Goal: Information Seeking & Learning: Learn about a topic

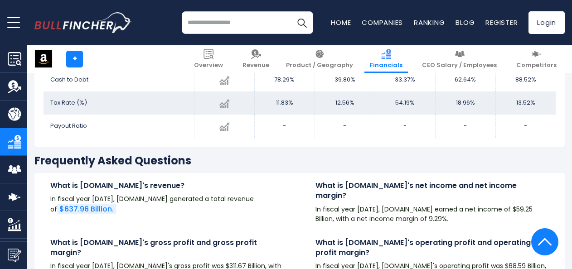
scroll to position [2078, 0]
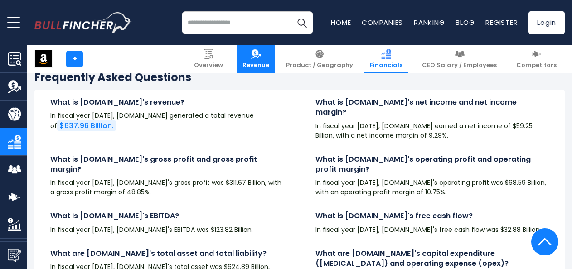
click at [272, 57] on link "Revenue" at bounding box center [256, 59] width 38 height 28
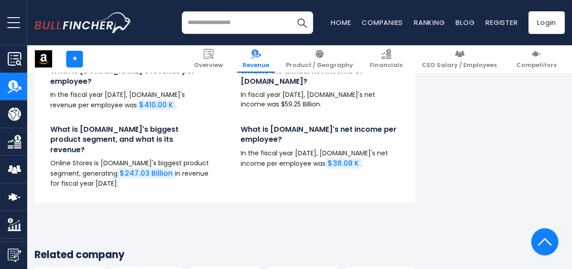
scroll to position [2403, 0]
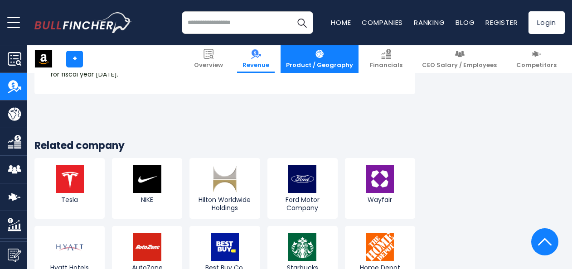
click at [359, 59] on link "Product / Geography" at bounding box center [320, 59] width 78 height 28
click at [325, 56] on img at bounding box center [320, 54] width 10 height 10
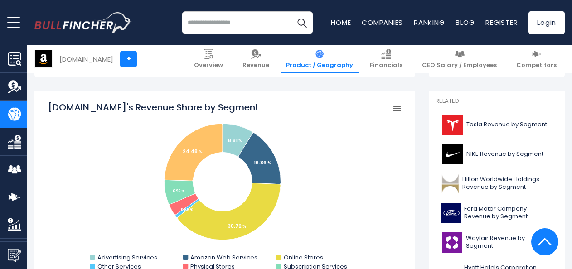
scroll to position [227, 0]
